Goal: Information Seeking & Learning: Learn about a topic

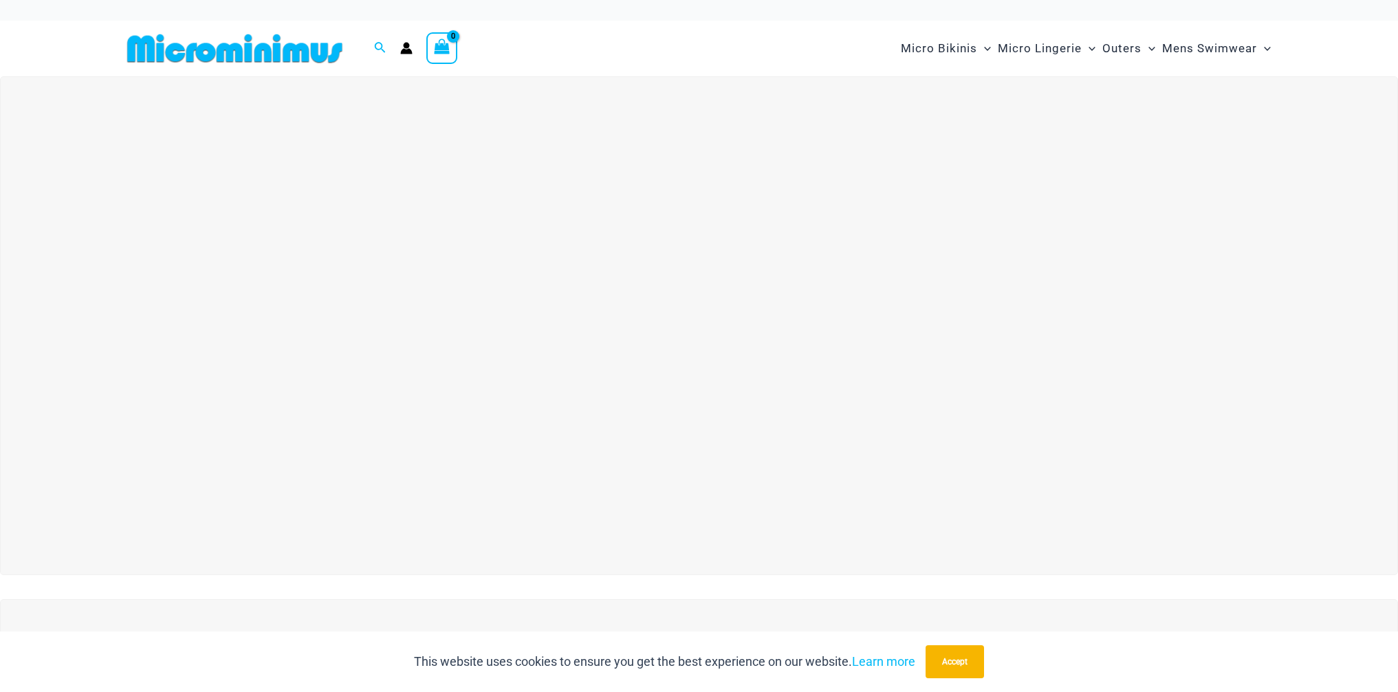
scroll to position [1, 0]
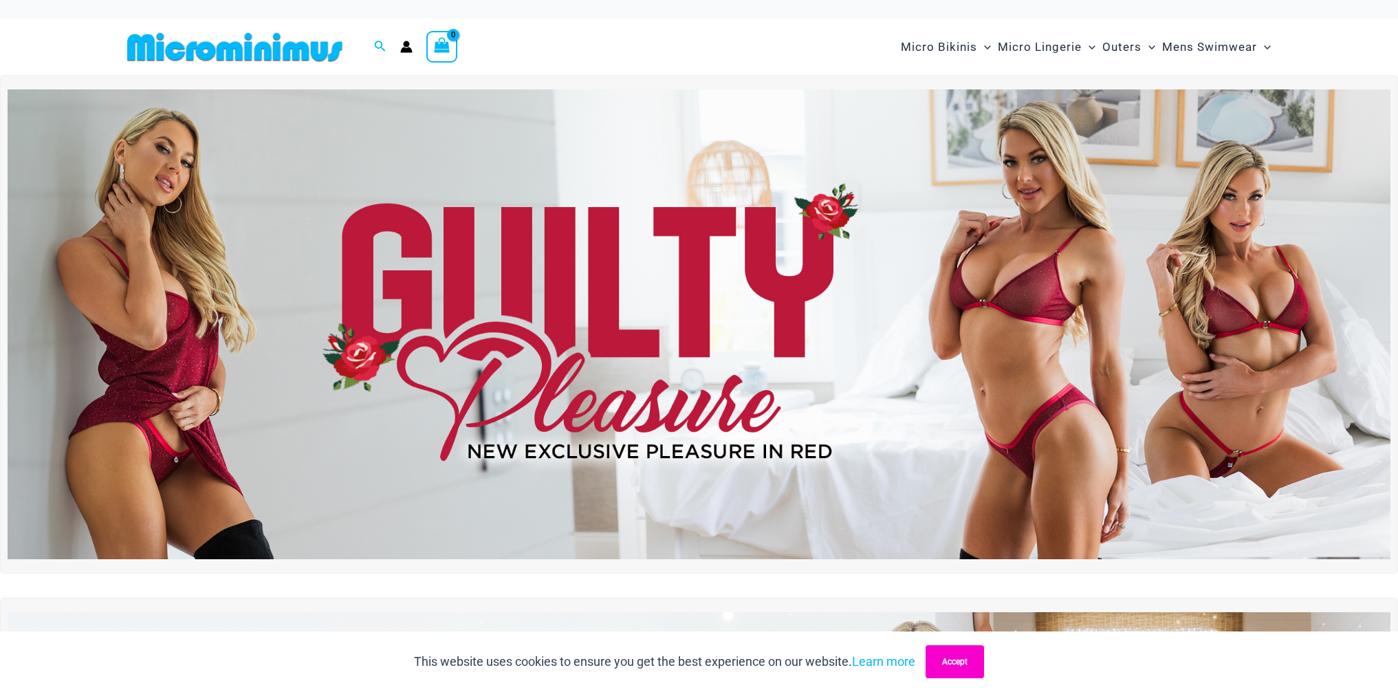
click at [957, 660] on button "Accept" at bounding box center [955, 661] width 58 height 33
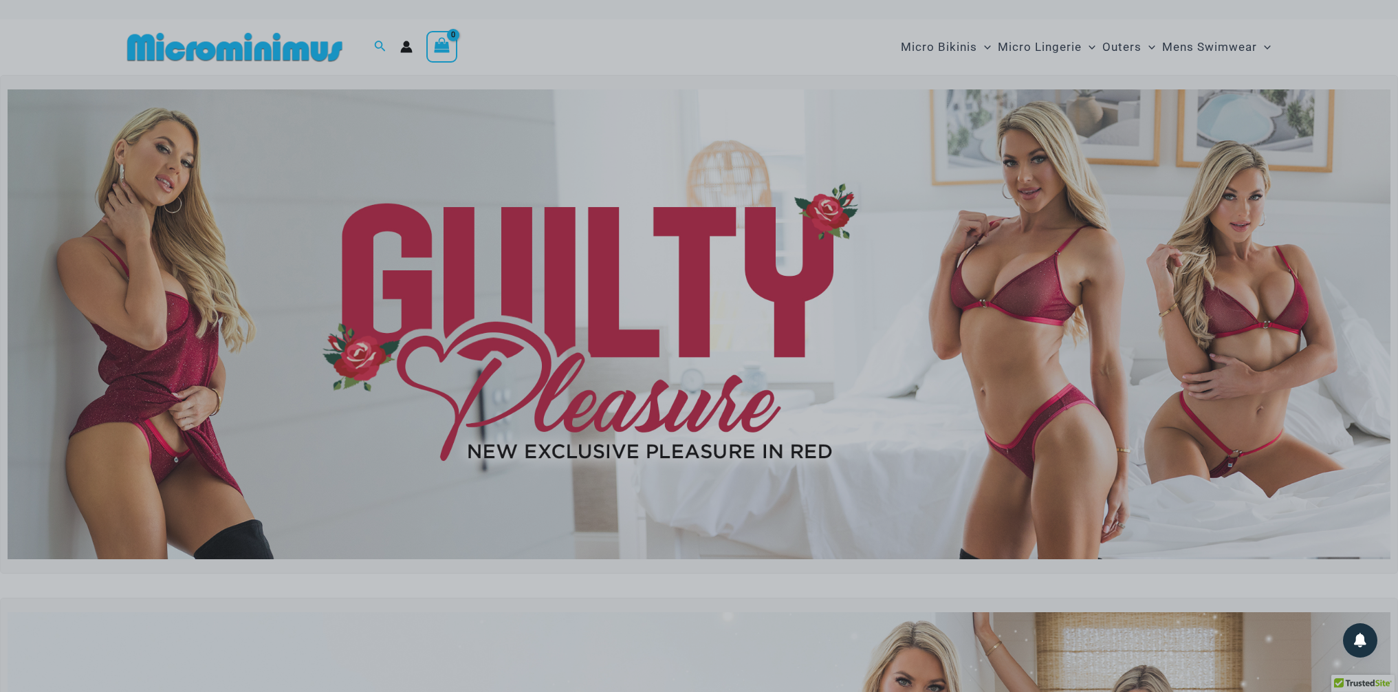
scroll to position [2, 0]
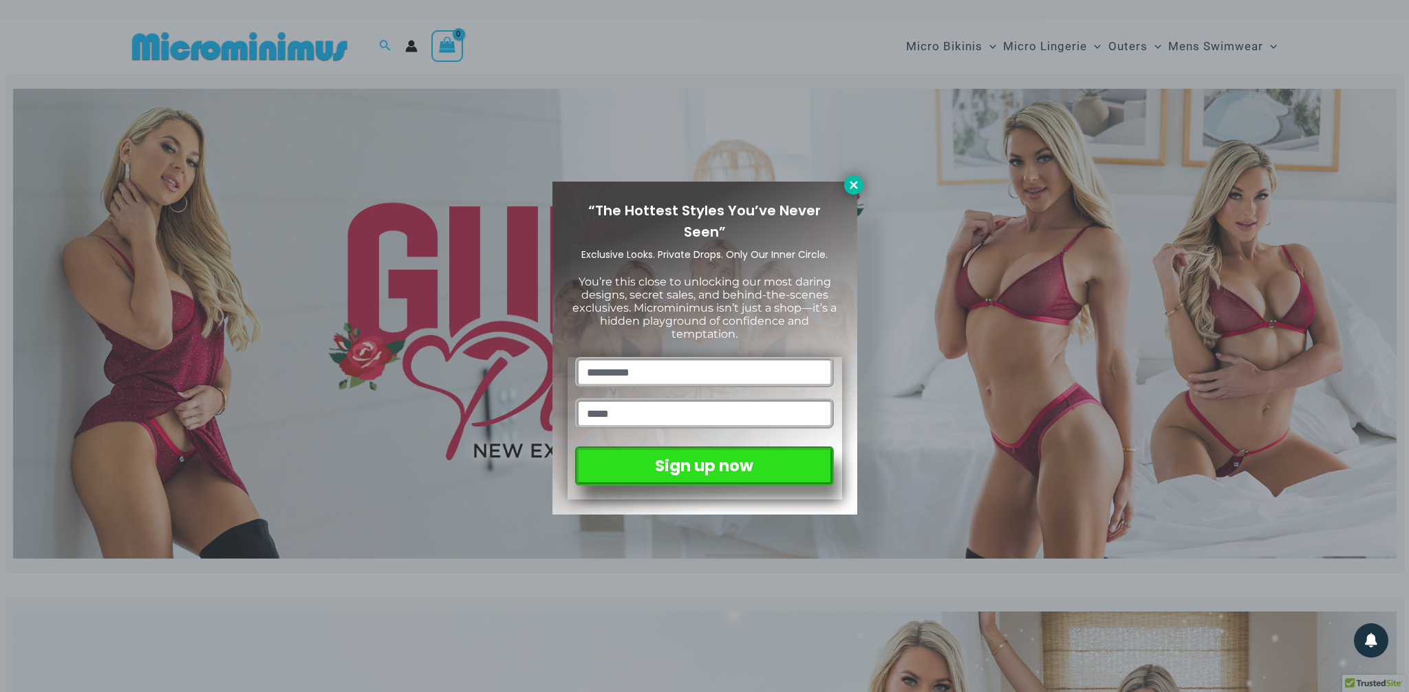
click at [856, 186] on icon at bounding box center [853, 185] width 12 height 12
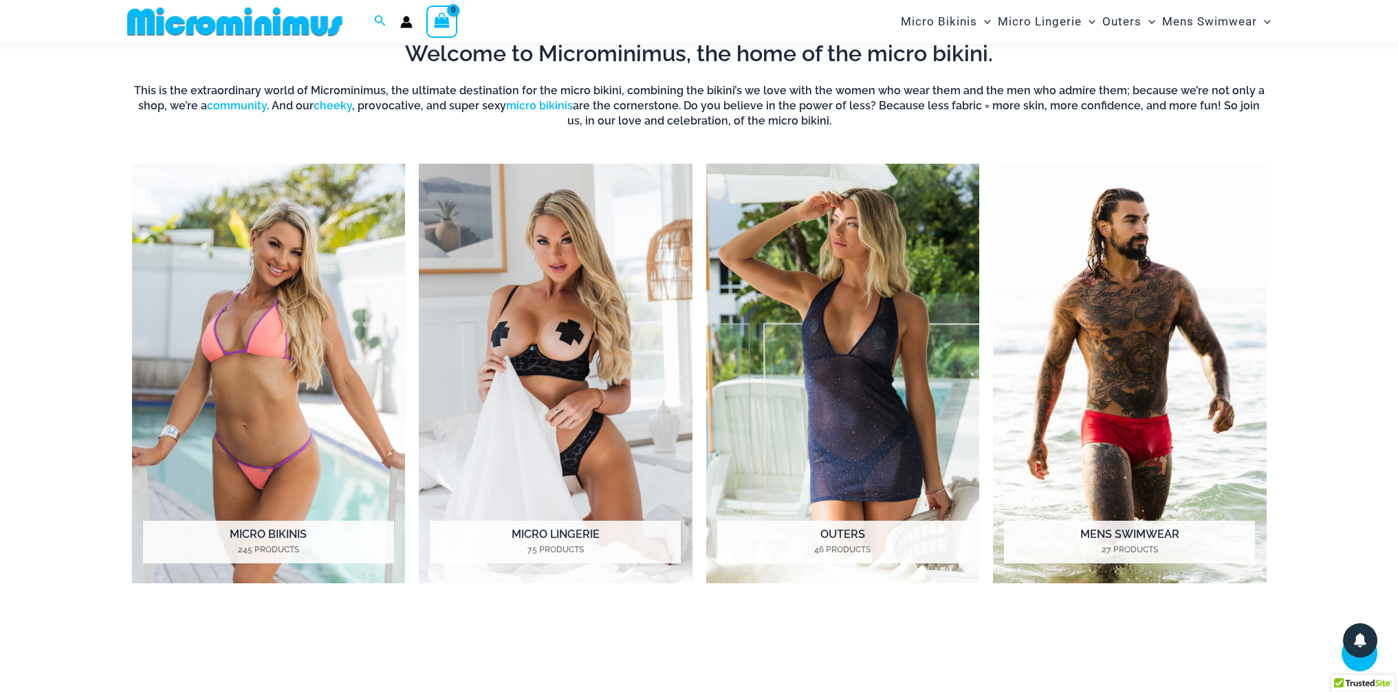
scroll to position [1162, 0]
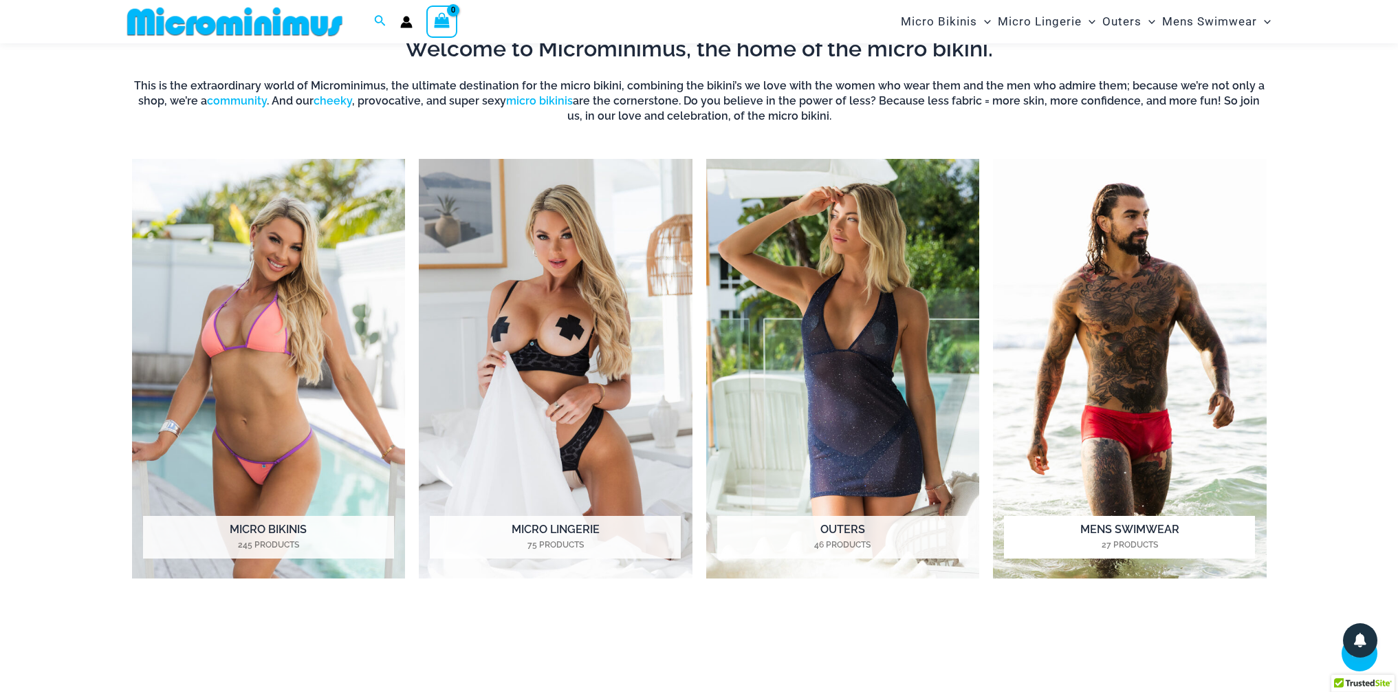
click at [1144, 521] on h2 "Mens Swimwear 27 Products" at bounding box center [1129, 537] width 251 height 43
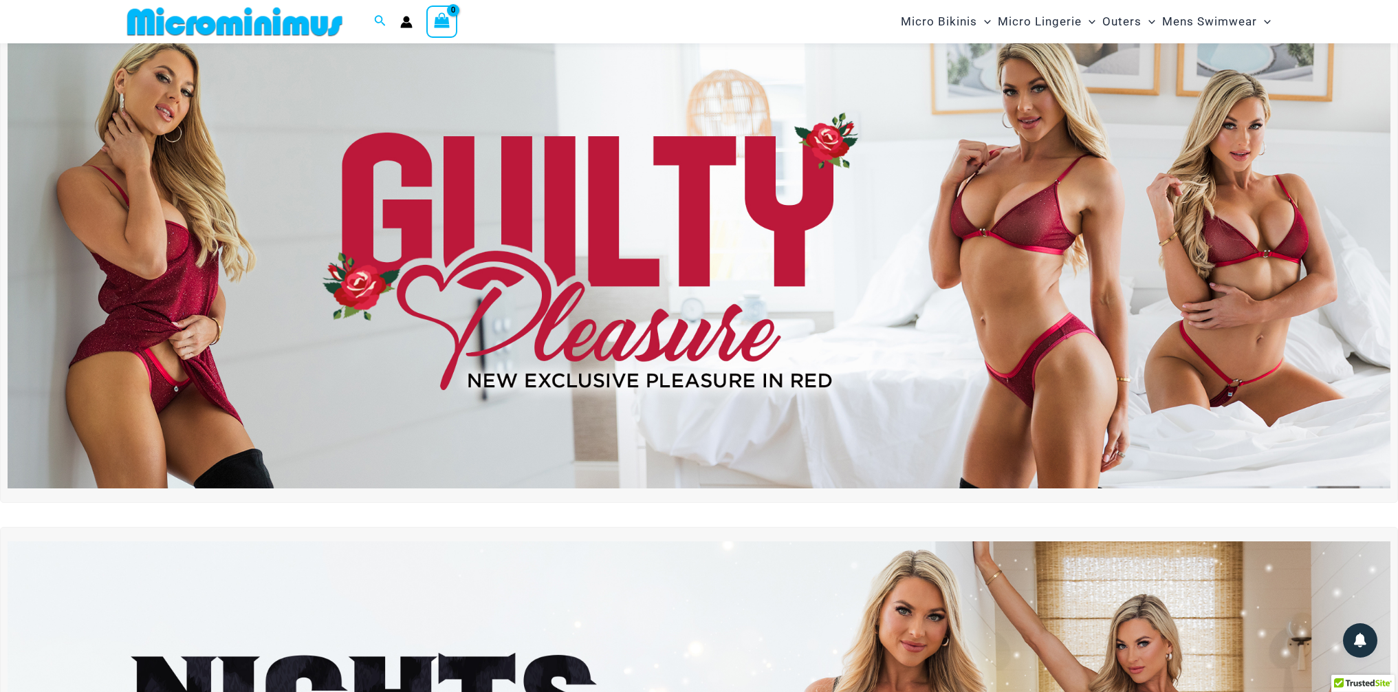
scroll to position [34, 0]
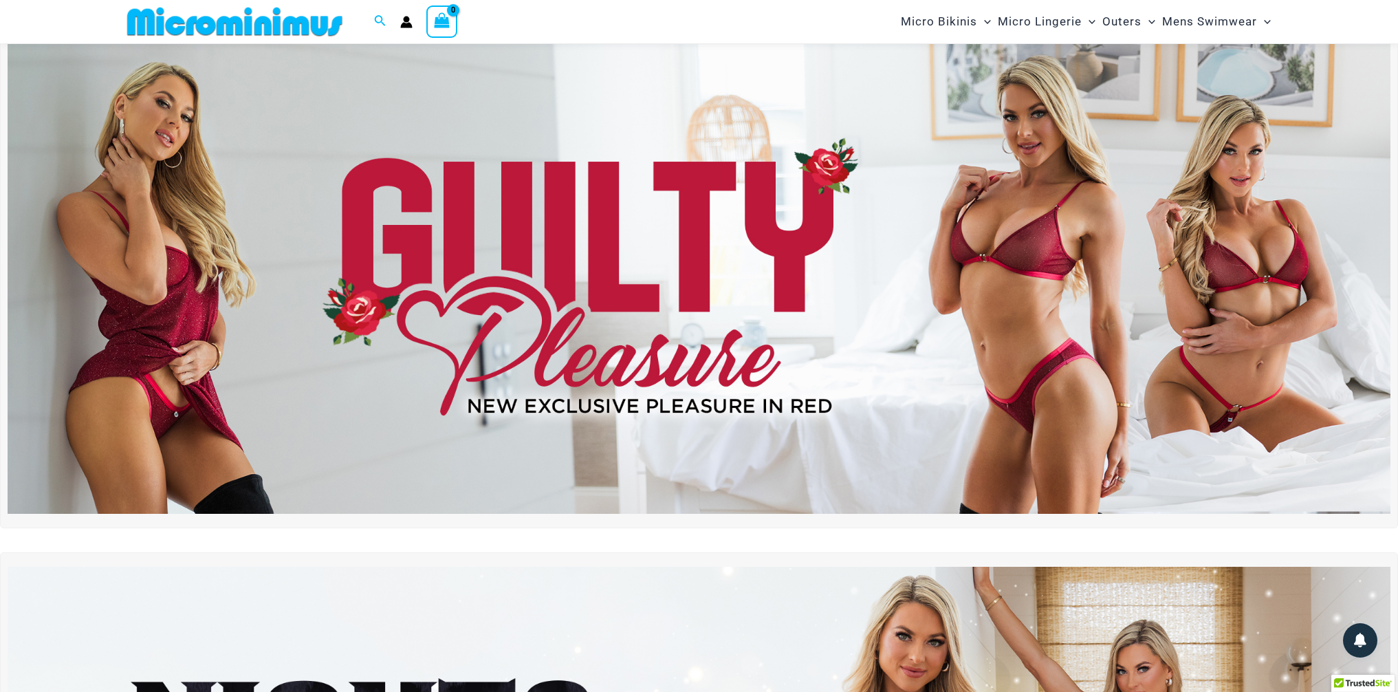
click at [583, 297] on img at bounding box center [699, 279] width 1383 height 470
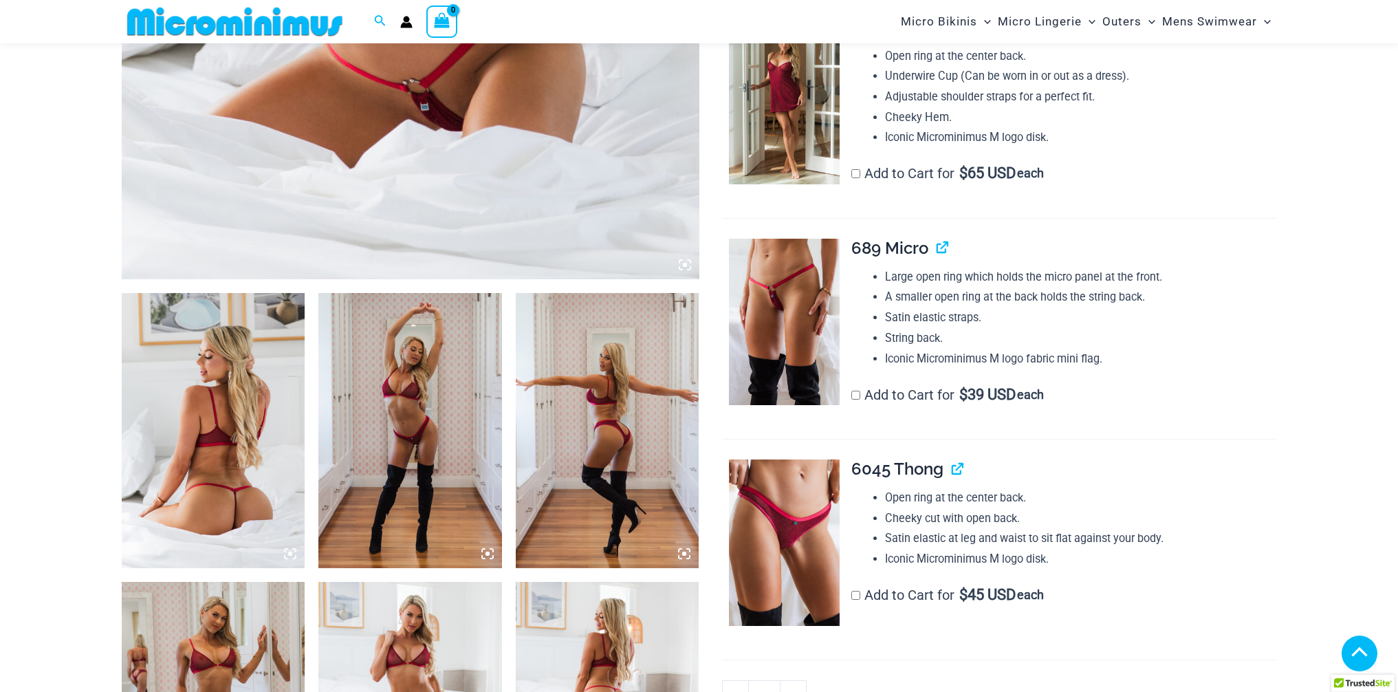
scroll to position [728, 0]
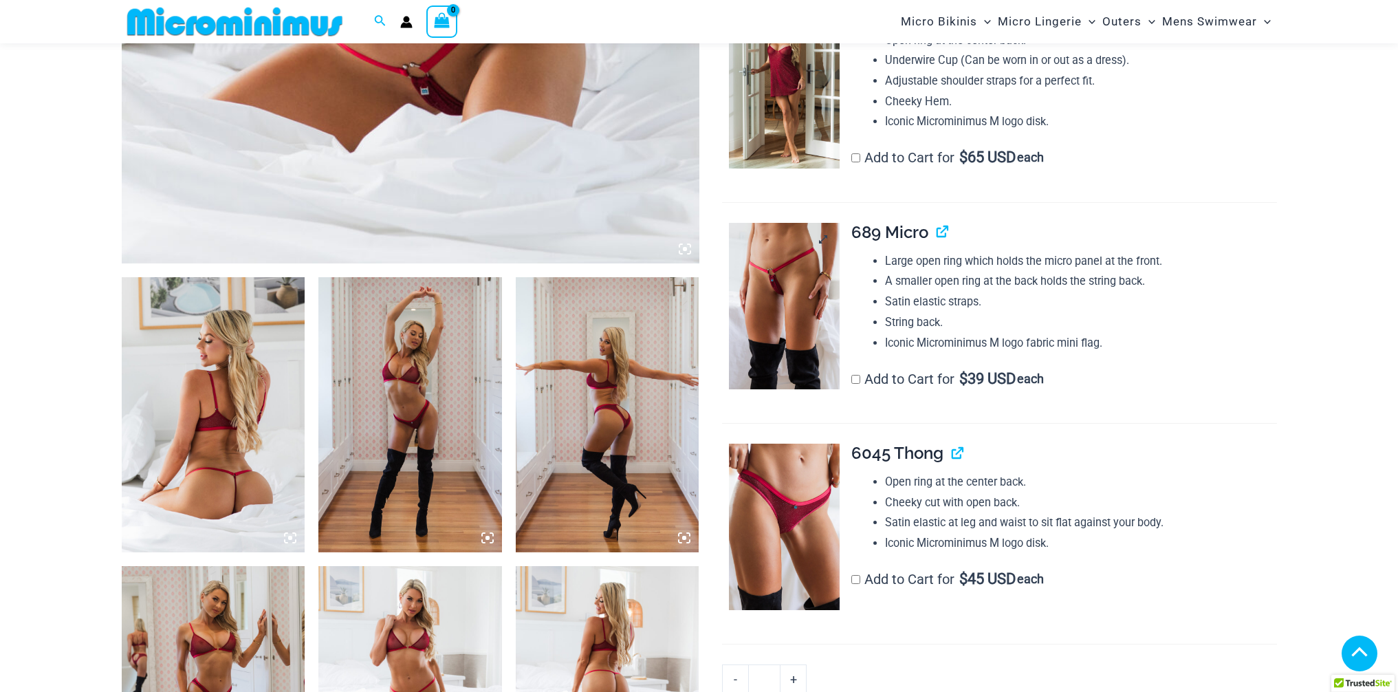
click at [750, 289] on img at bounding box center [784, 306] width 111 height 166
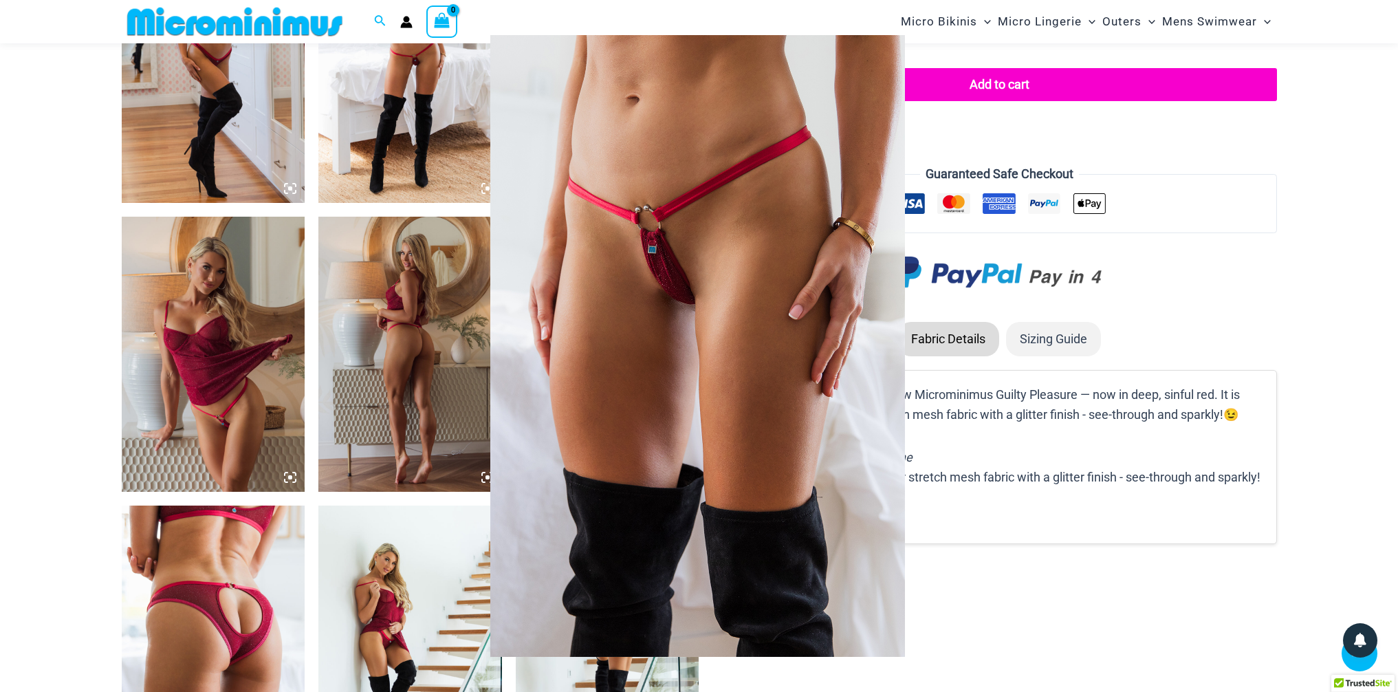
scroll to position [1377, 0]
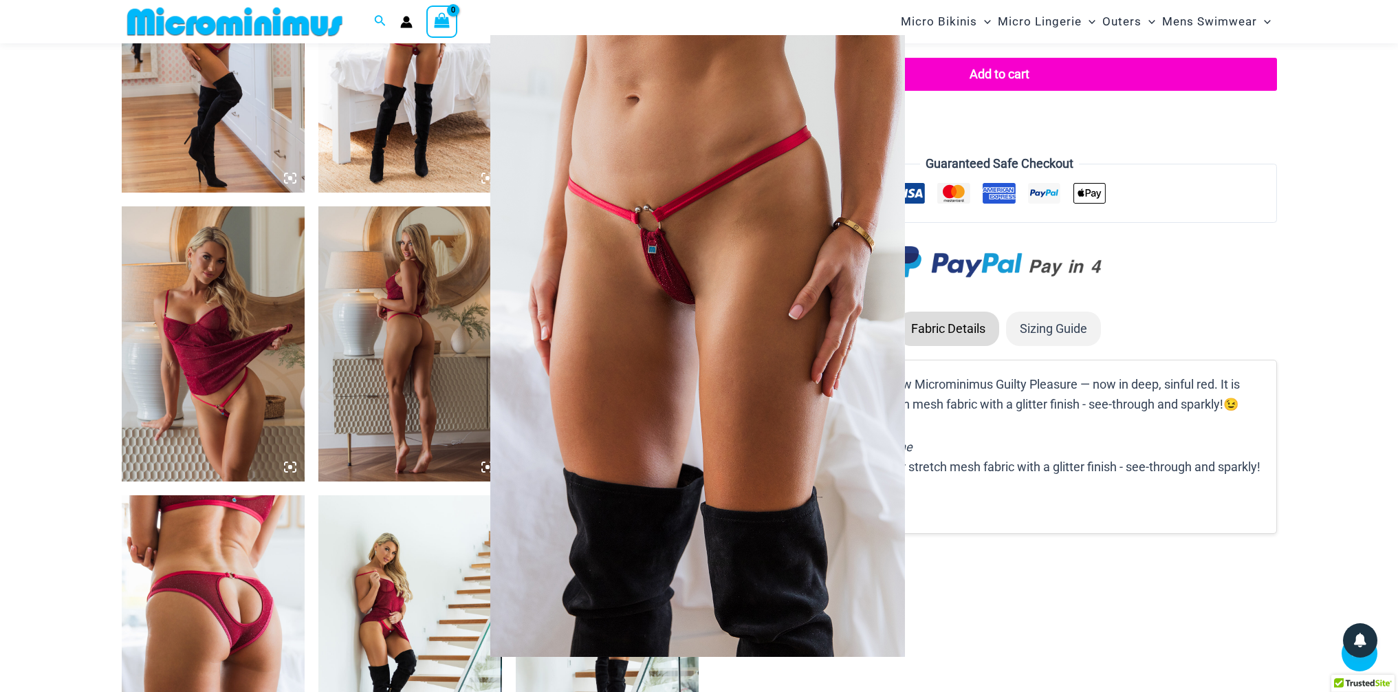
click at [651, 329] on img at bounding box center [697, 346] width 415 height 622
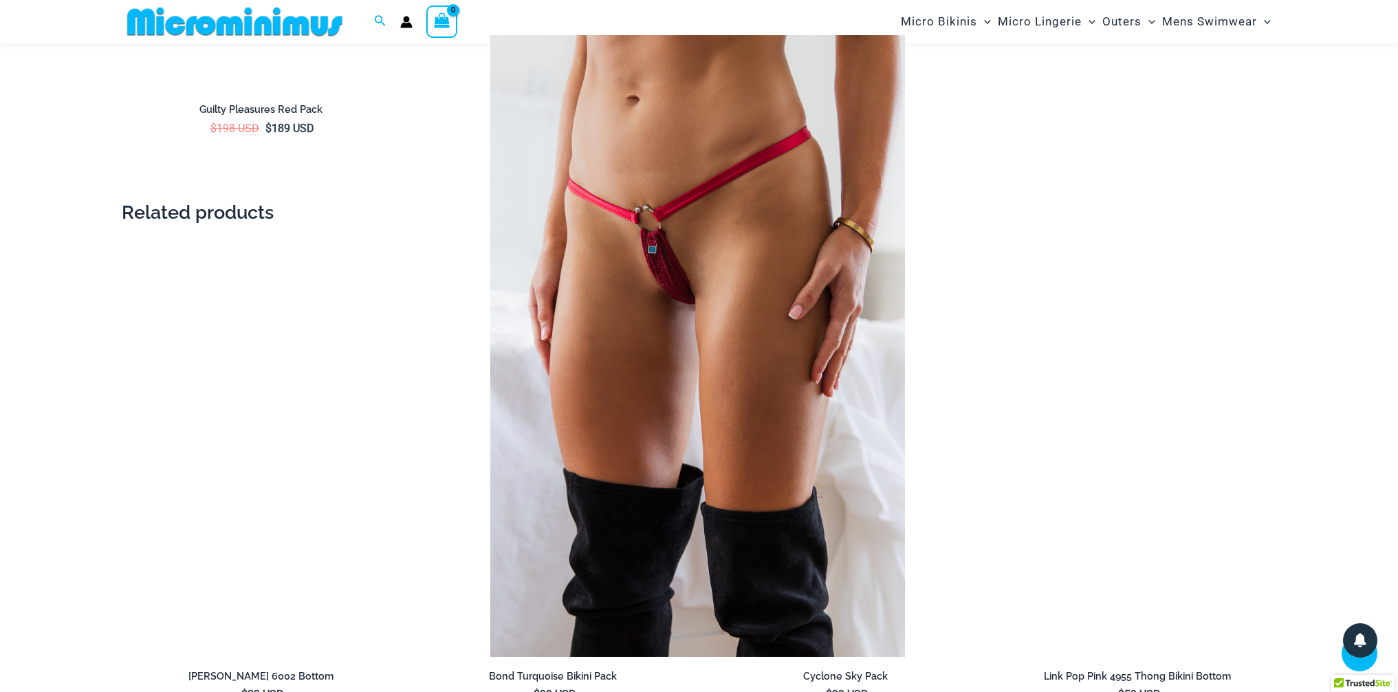
scroll to position [2825, 0]
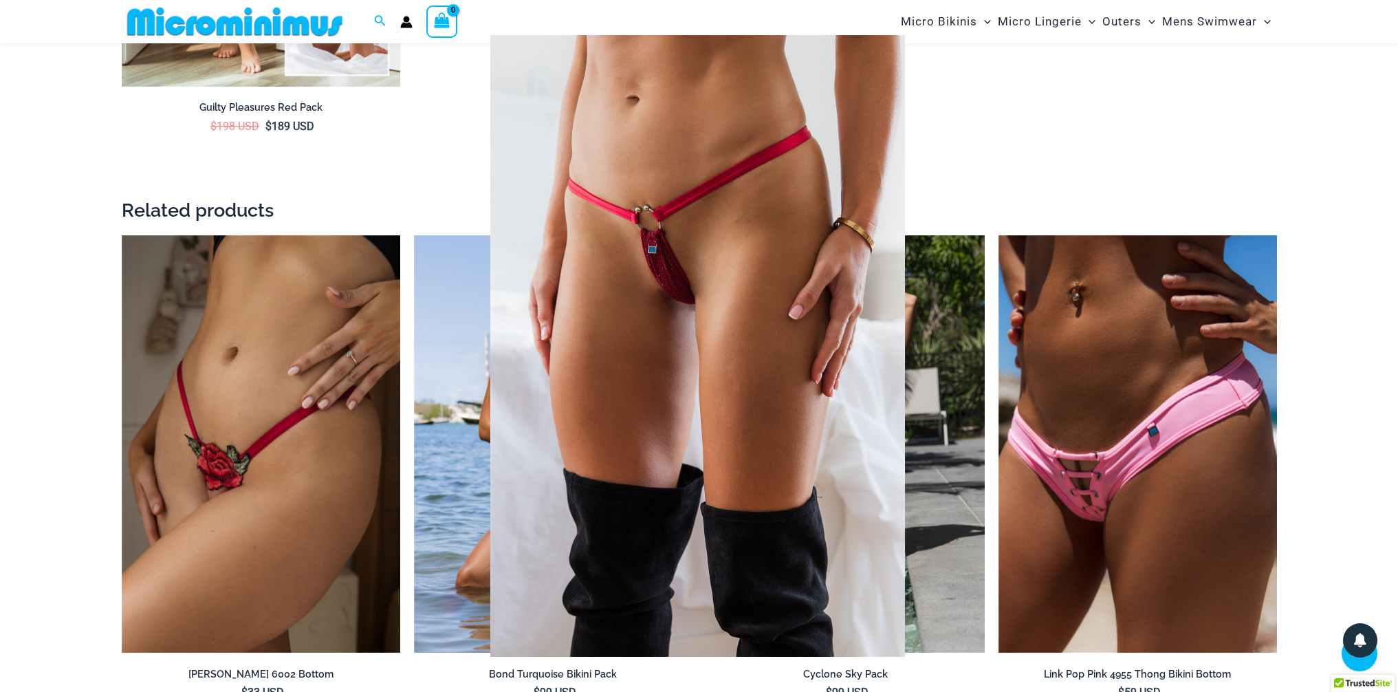
click at [225, 495] on div at bounding box center [699, 346] width 1398 height 692
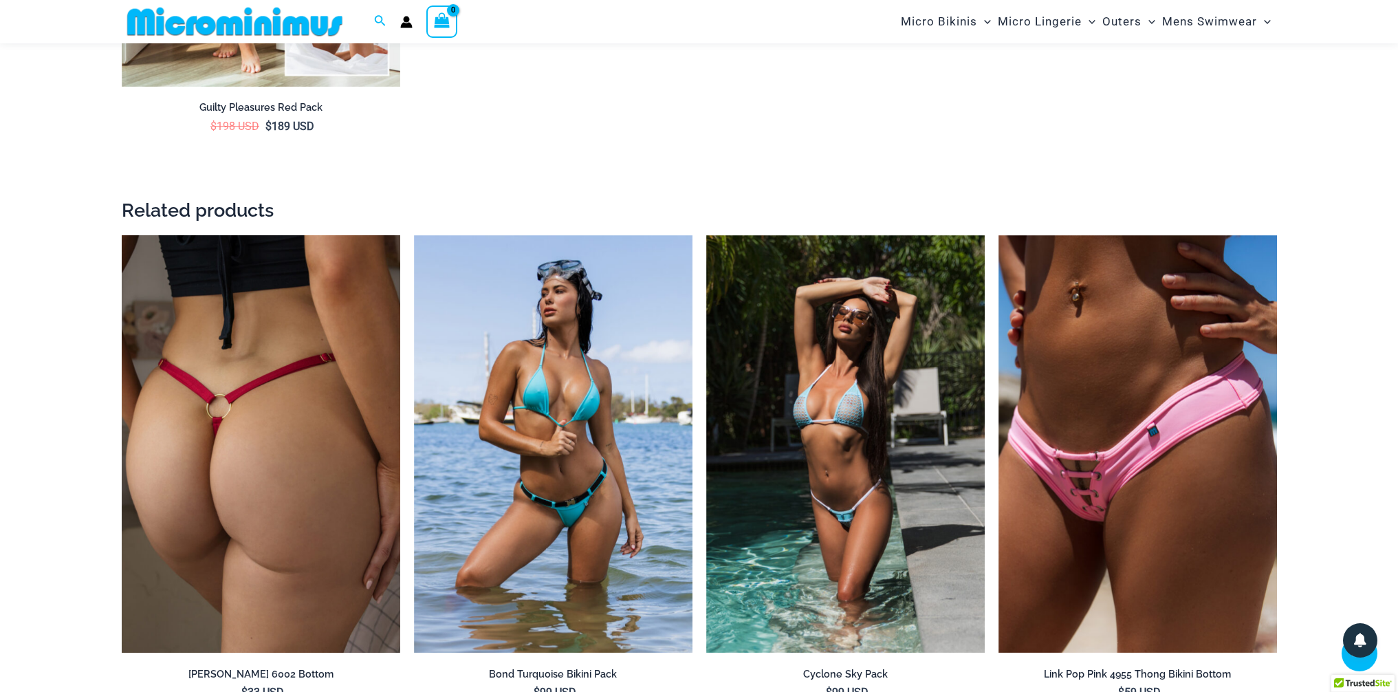
click at [228, 490] on img at bounding box center [261, 444] width 279 height 418
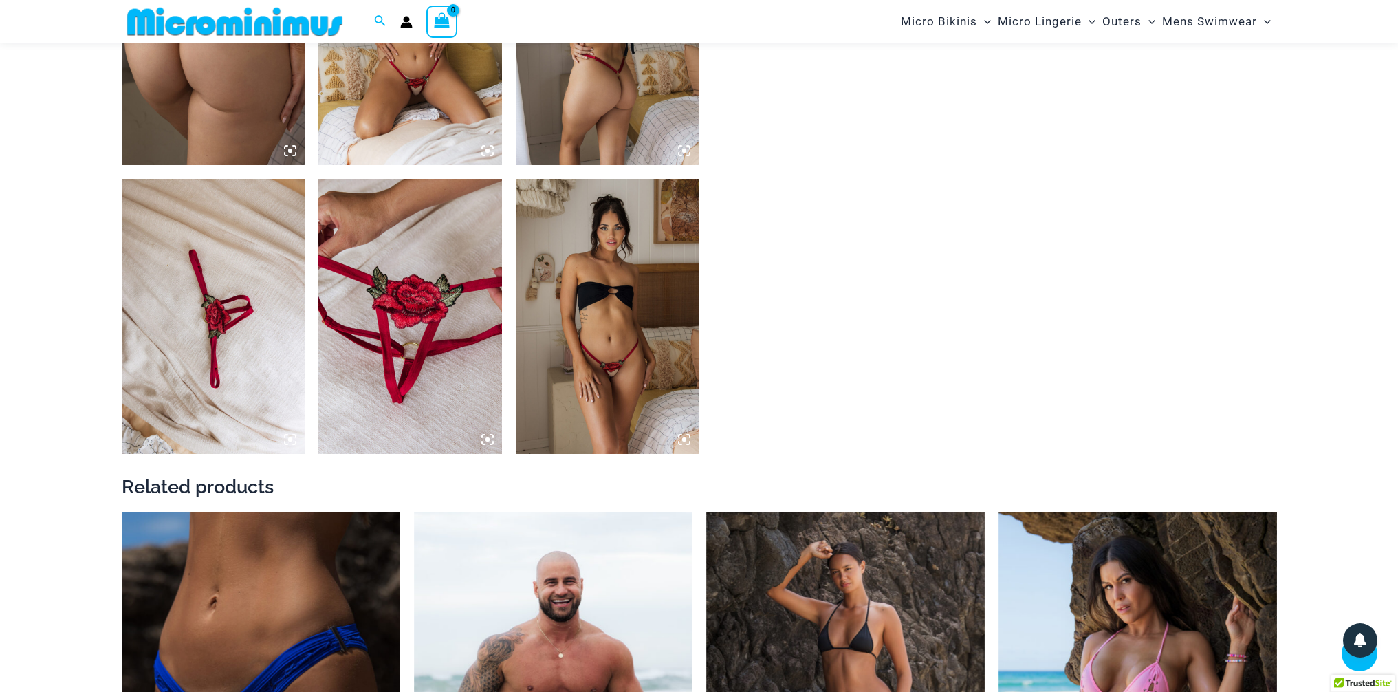
scroll to position [1112, 0]
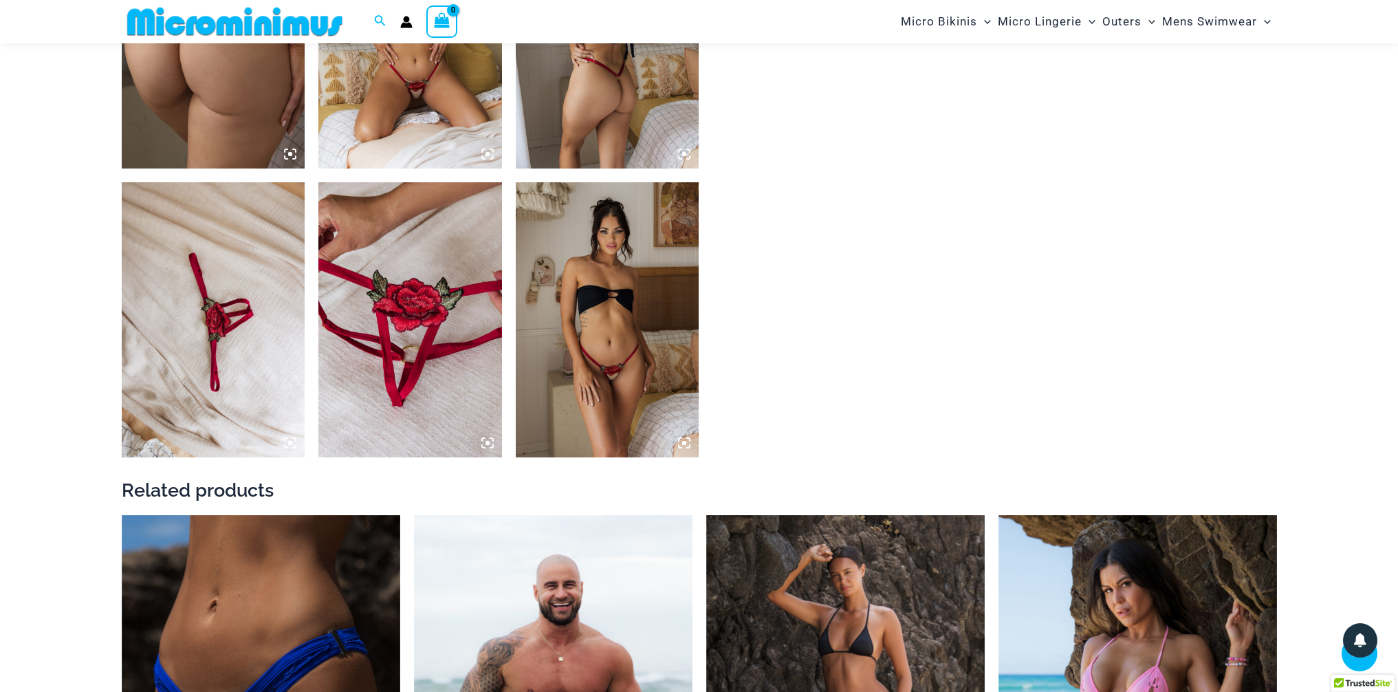
click at [629, 343] on img at bounding box center [608, 319] width 184 height 275
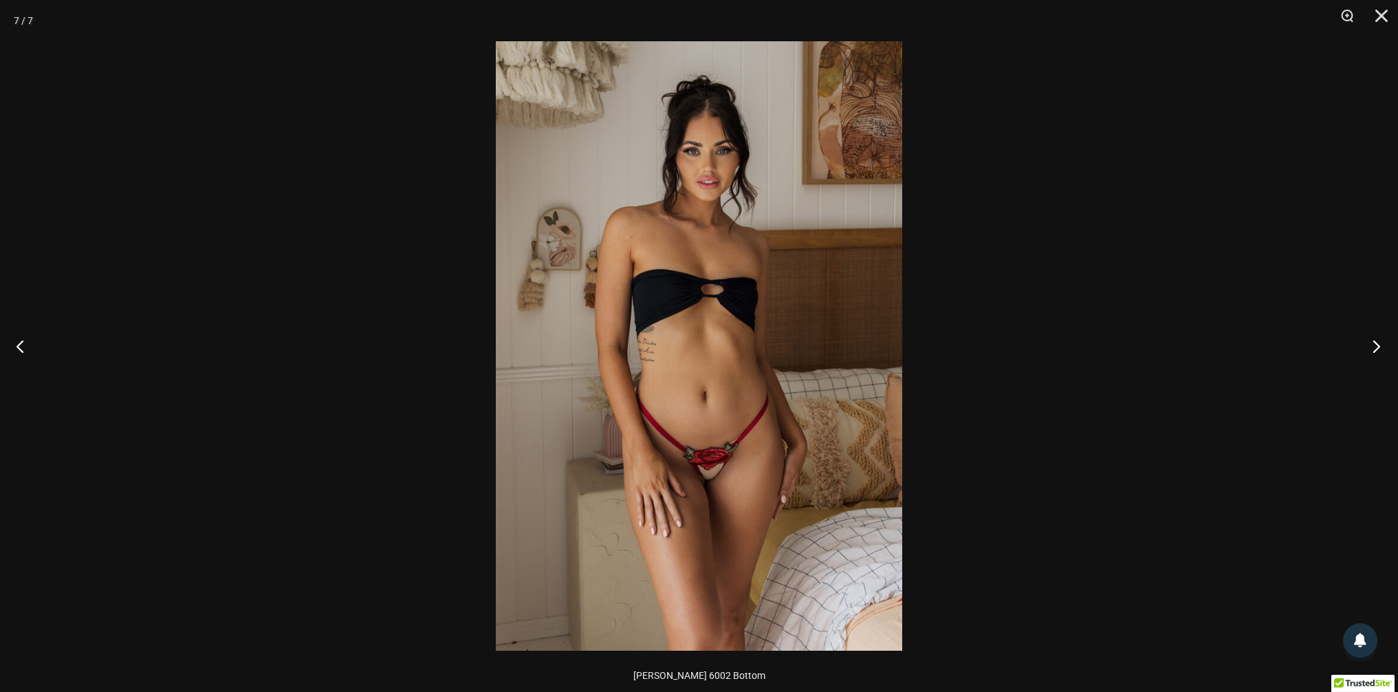
click at [1391, 344] on button "Next" at bounding box center [1373, 346] width 52 height 69
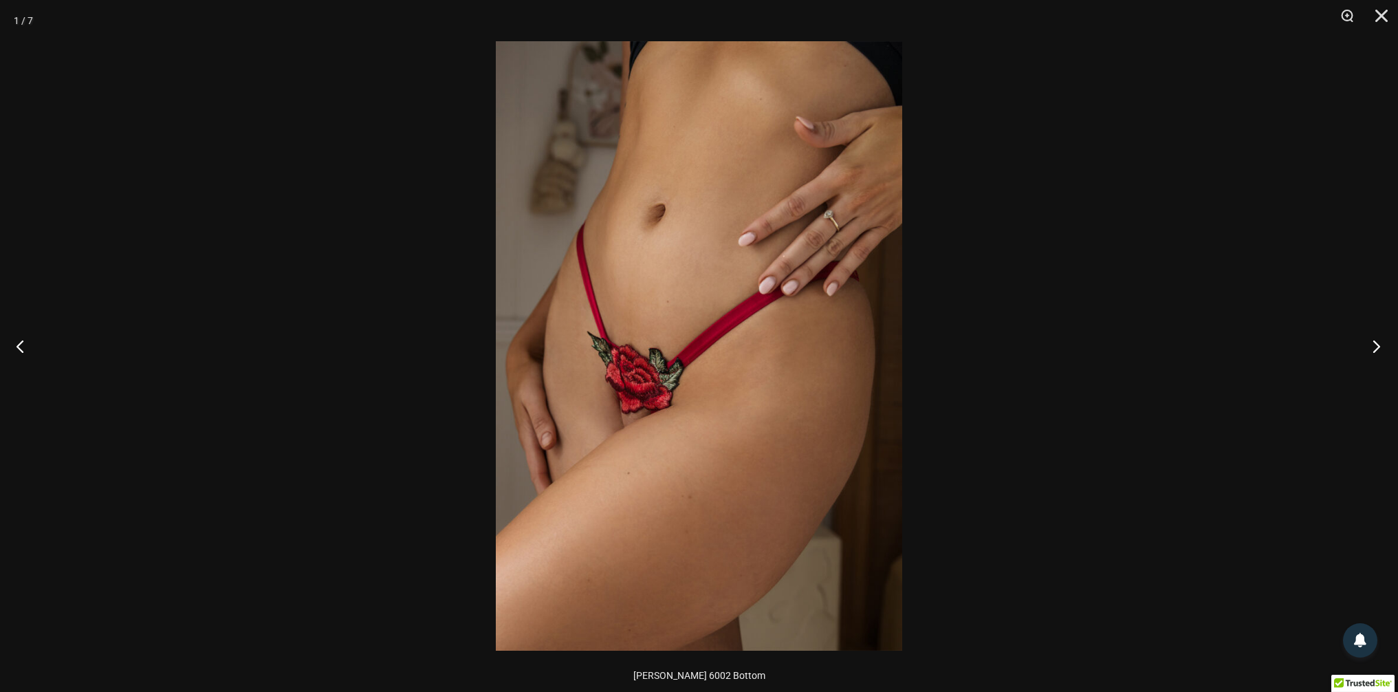
click at [1391, 344] on button "Next" at bounding box center [1373, 346] width 52 height 69
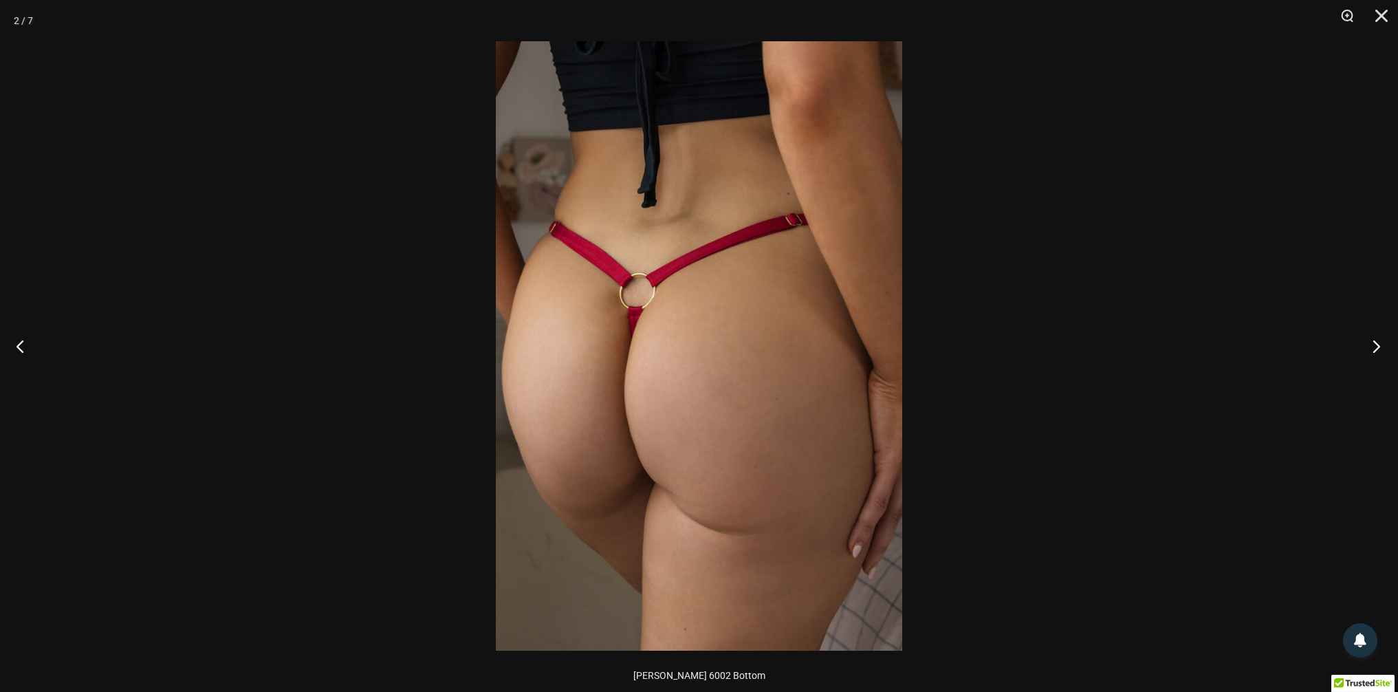
click at [1391, 344] on button "Next" at bounding box center [1373, 346] width 52 height 69
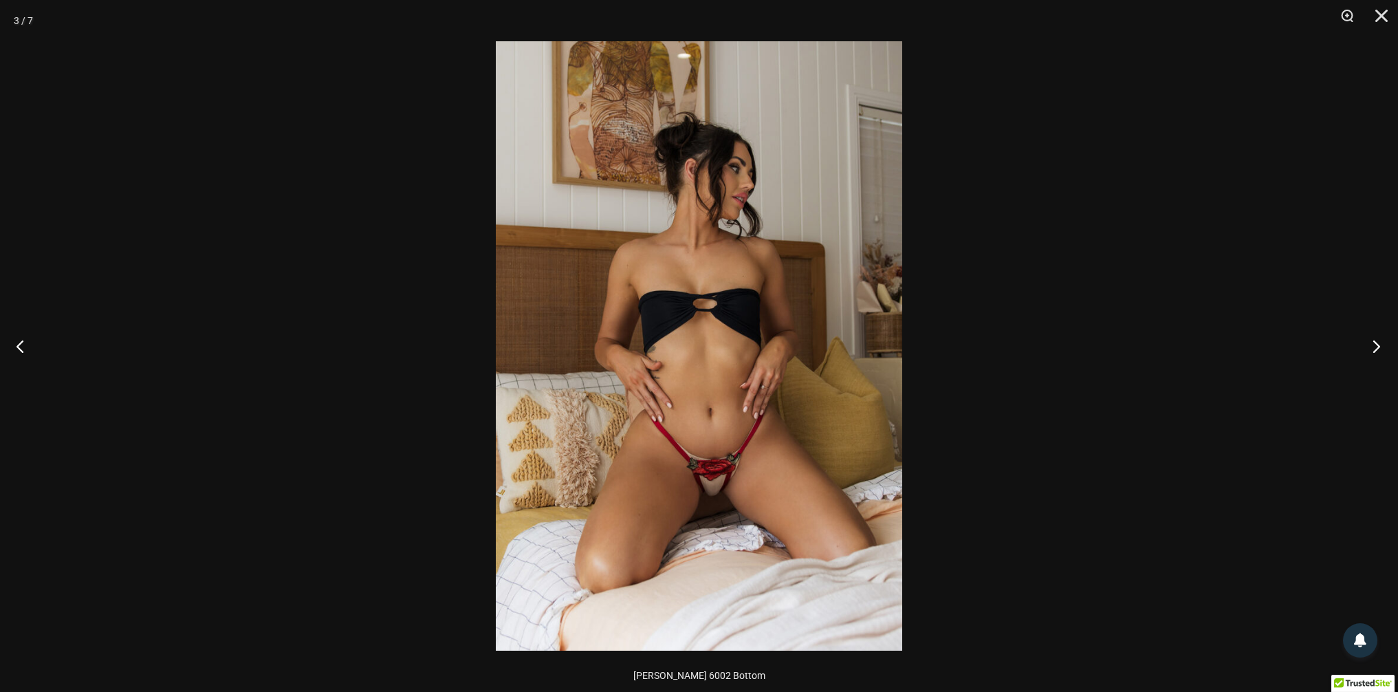
click at [1391, 344] on button "Next" at bounding box center [1373, 346] width 52 height 69
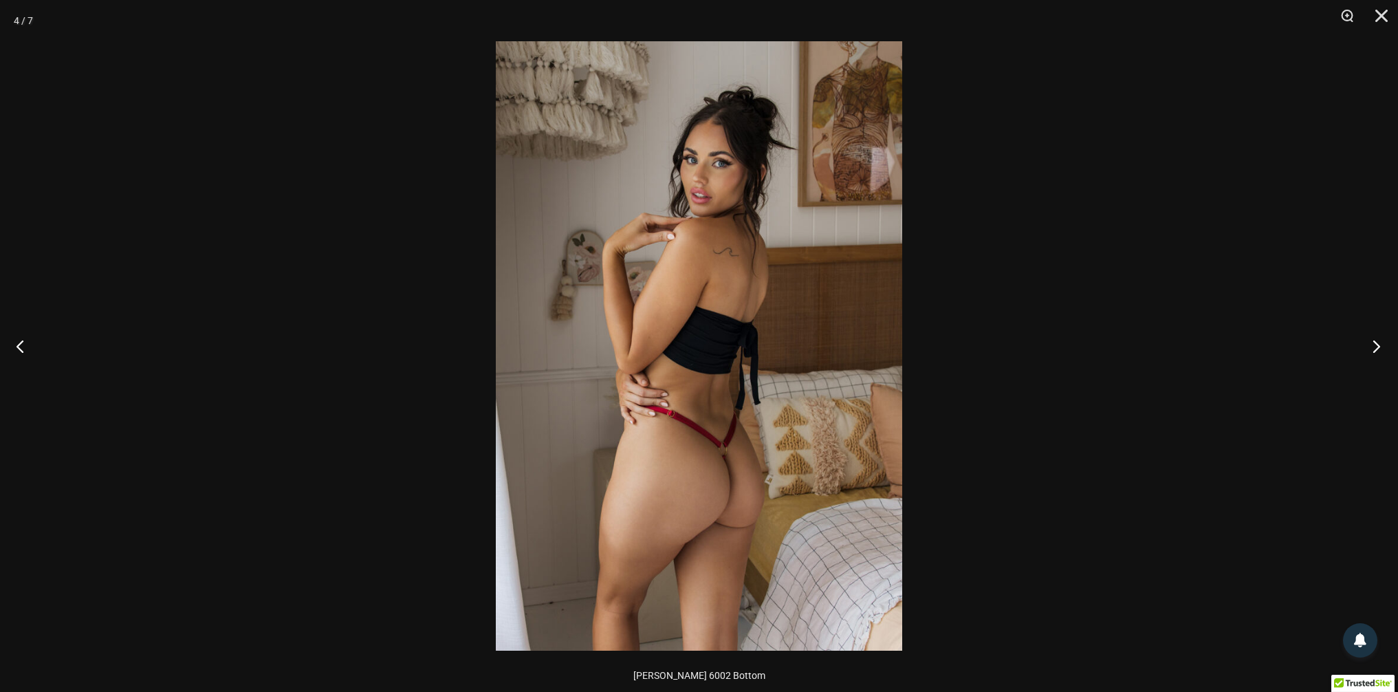
click at [1391, 344] on button "Next" at bounding box center [1373, 346] width 52 height 69
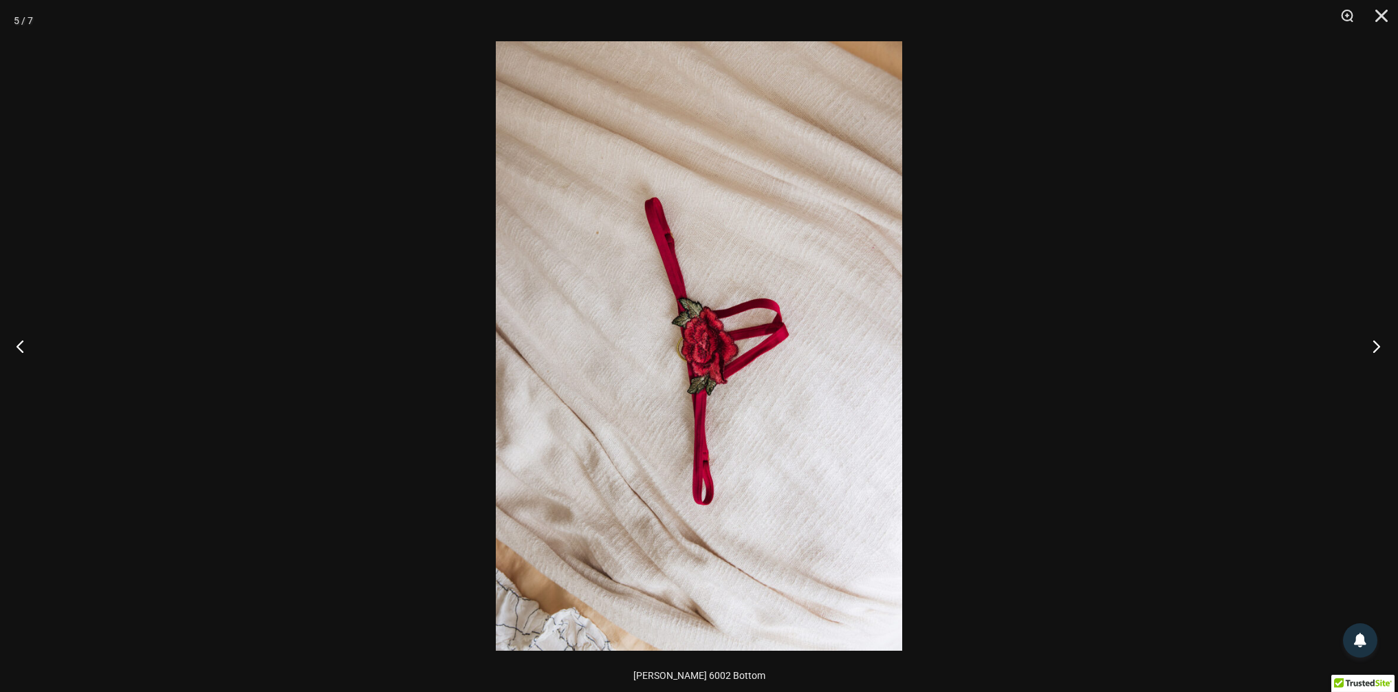
click at [1391, 344] on button "Next" at bounding box center [1373, 346] width 52 height 69
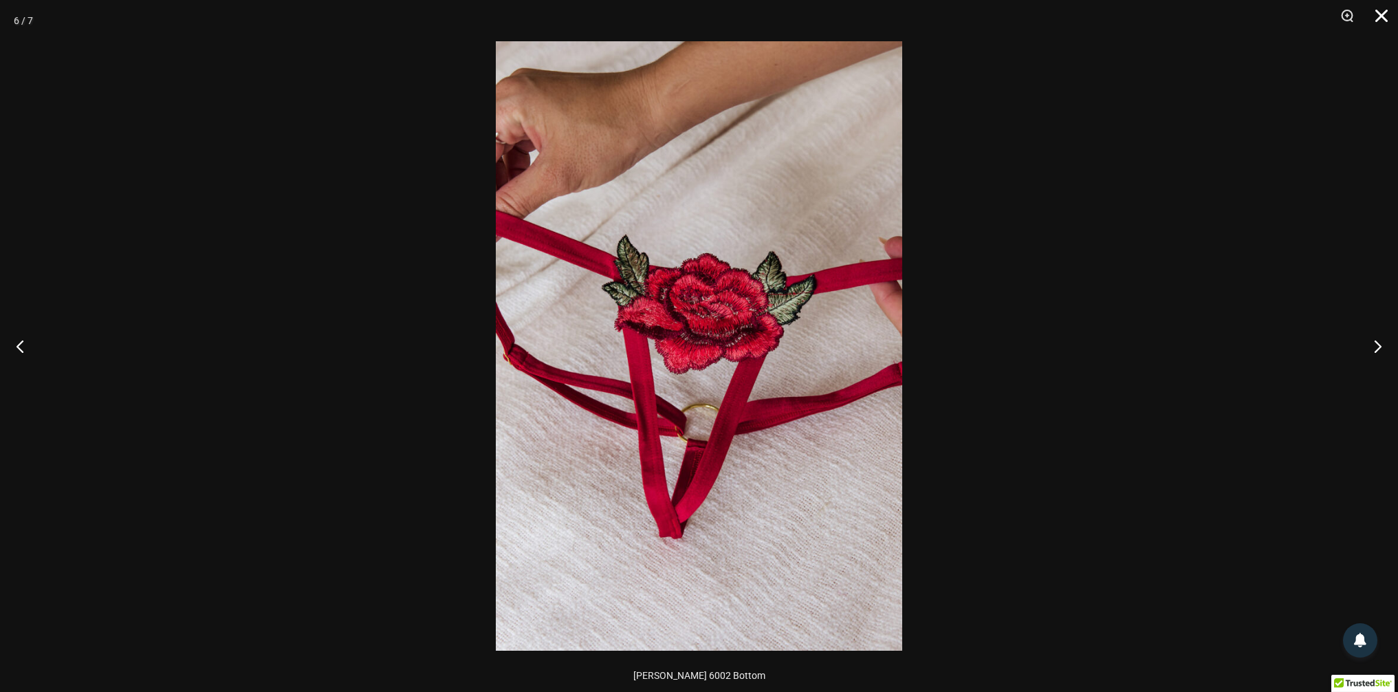
click at [1384, 23] on button "Close" at bounding box center [1377, 20] width 34 height 41
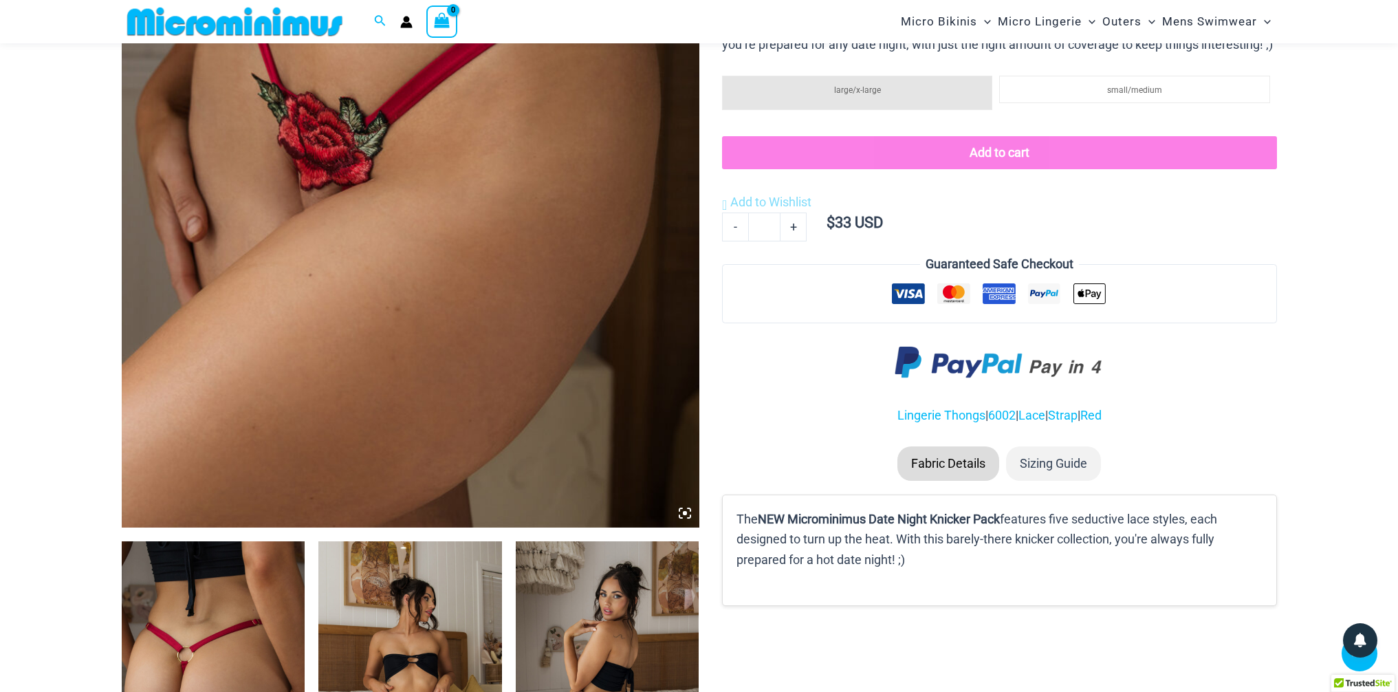
scroll to position [0, 0]
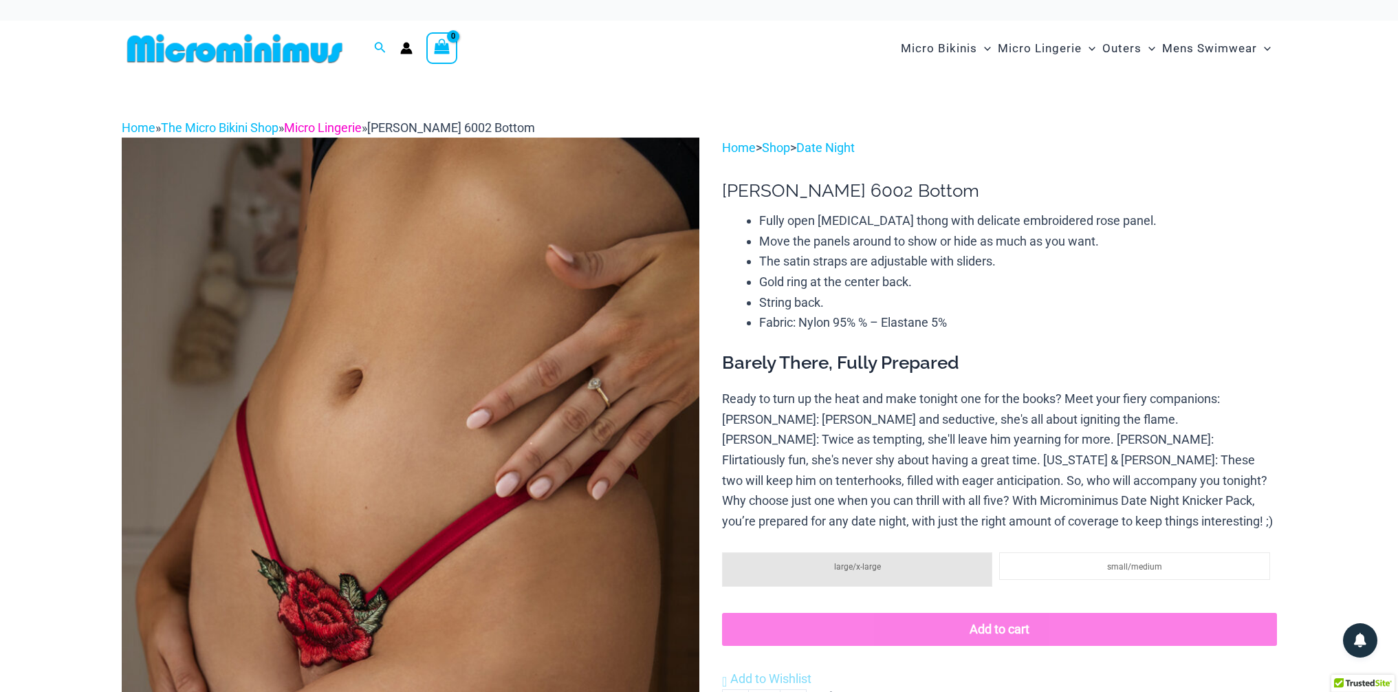
click at [362, 129] on link "Micro Lingerie" at bounding box center [323, 127] width 78 height 14
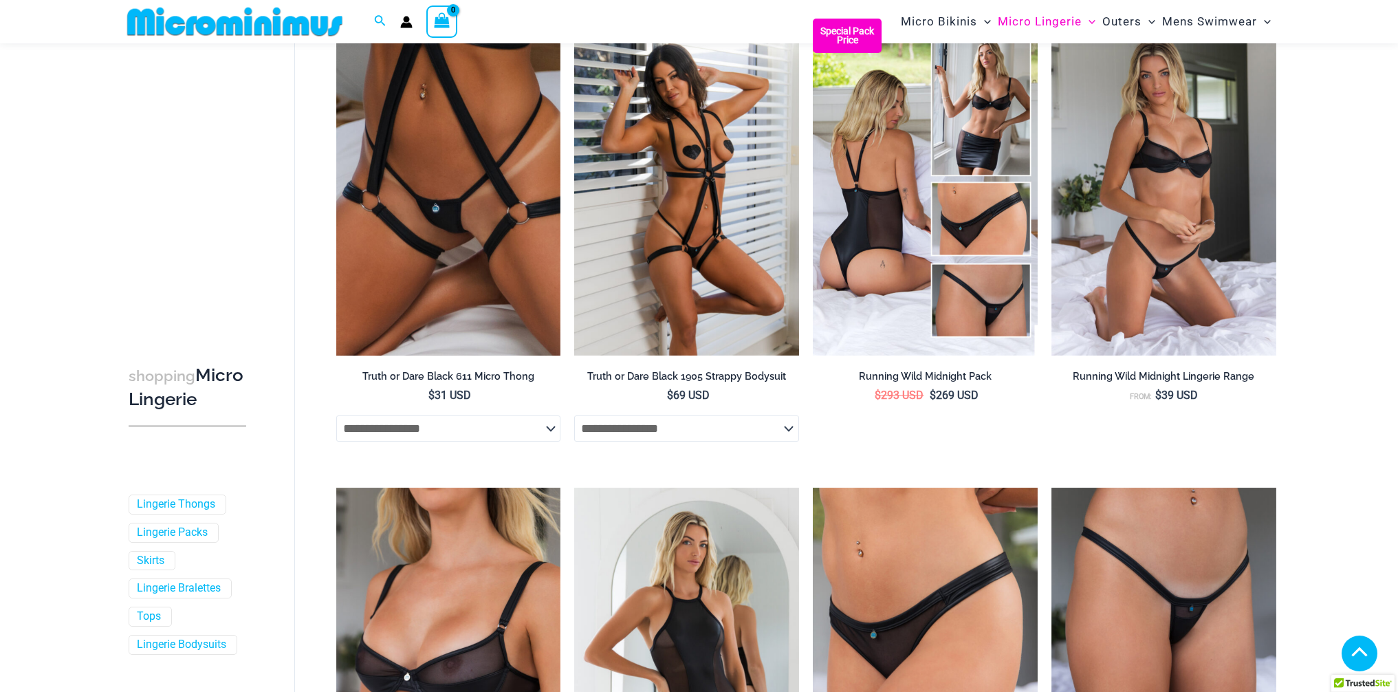
scroll to position [1146, 0]
